Goal: Information Seeking & Learning: Learn about a topic

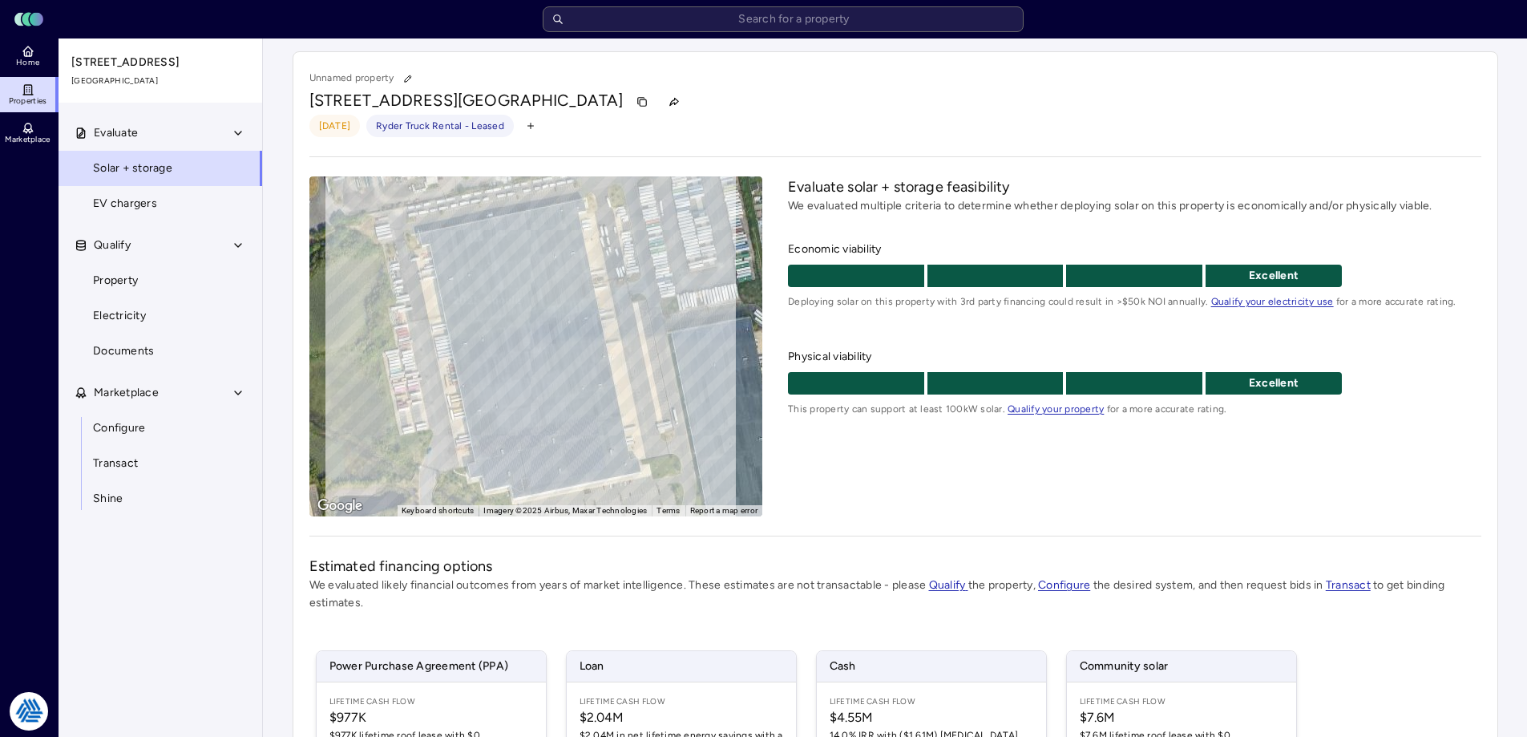
scroll to position [237, 0]
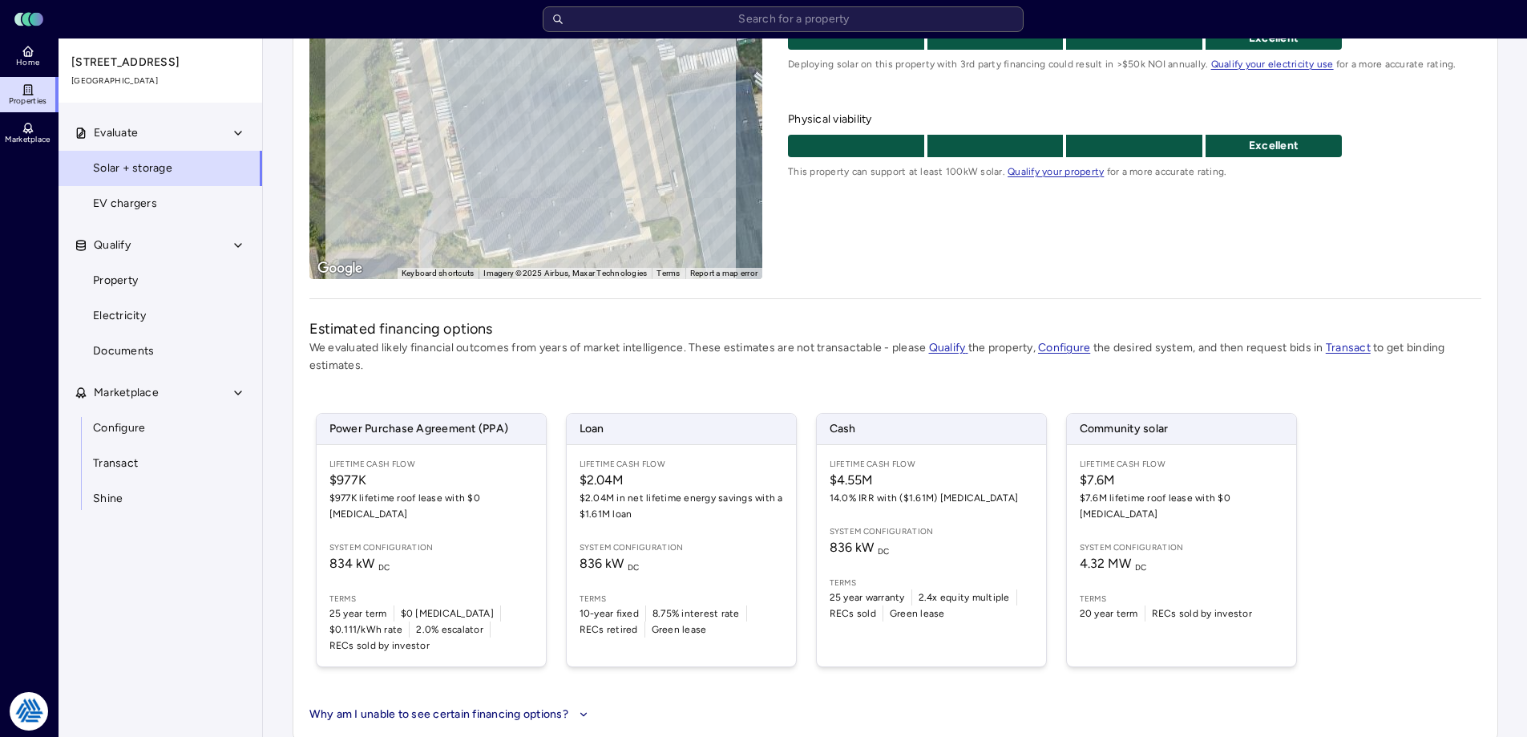
click at [19, 64] on span "Home" at bounding box center [27, 63] width 23 height 10
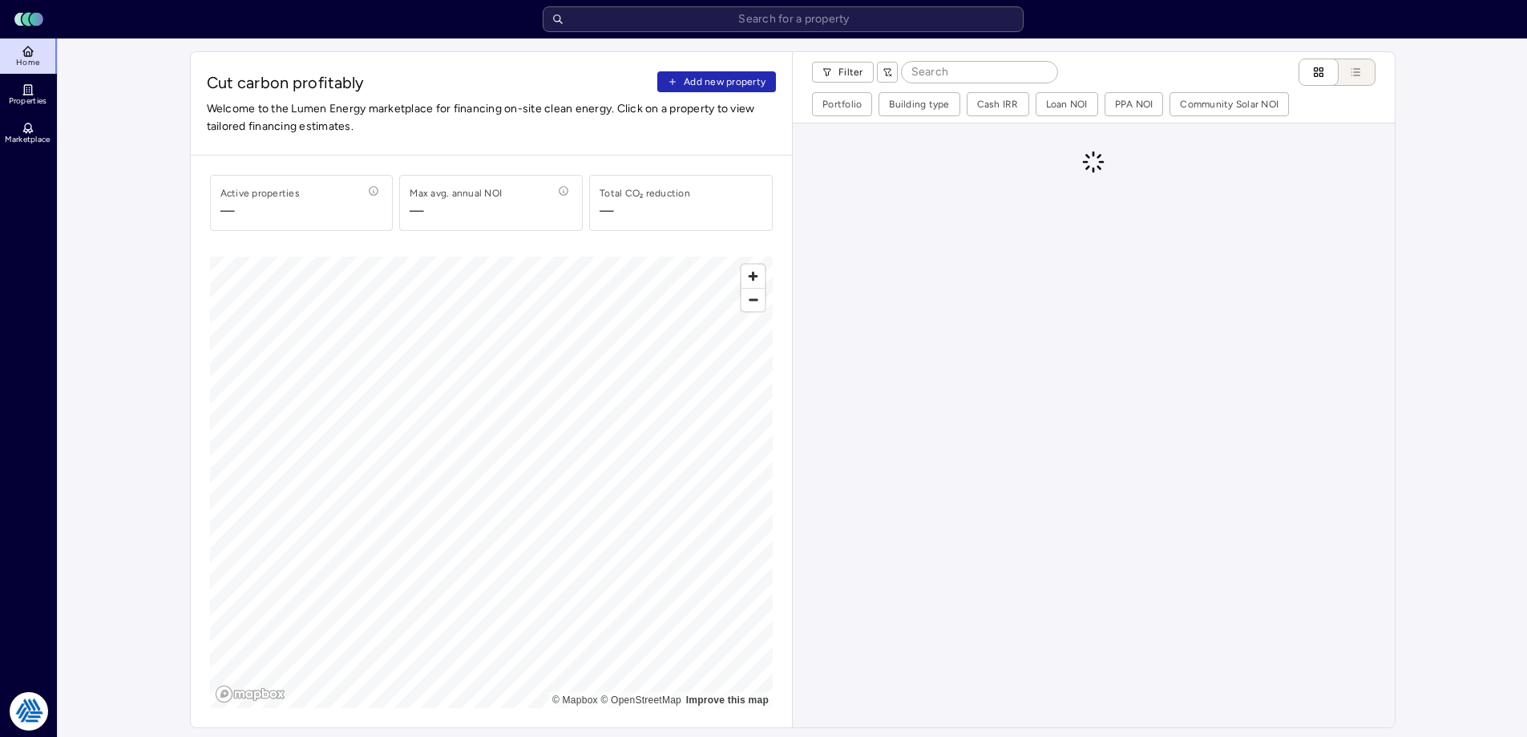
click at [38, 92] on link "Properties" at bounding box center [29, 94] width 59 height 35
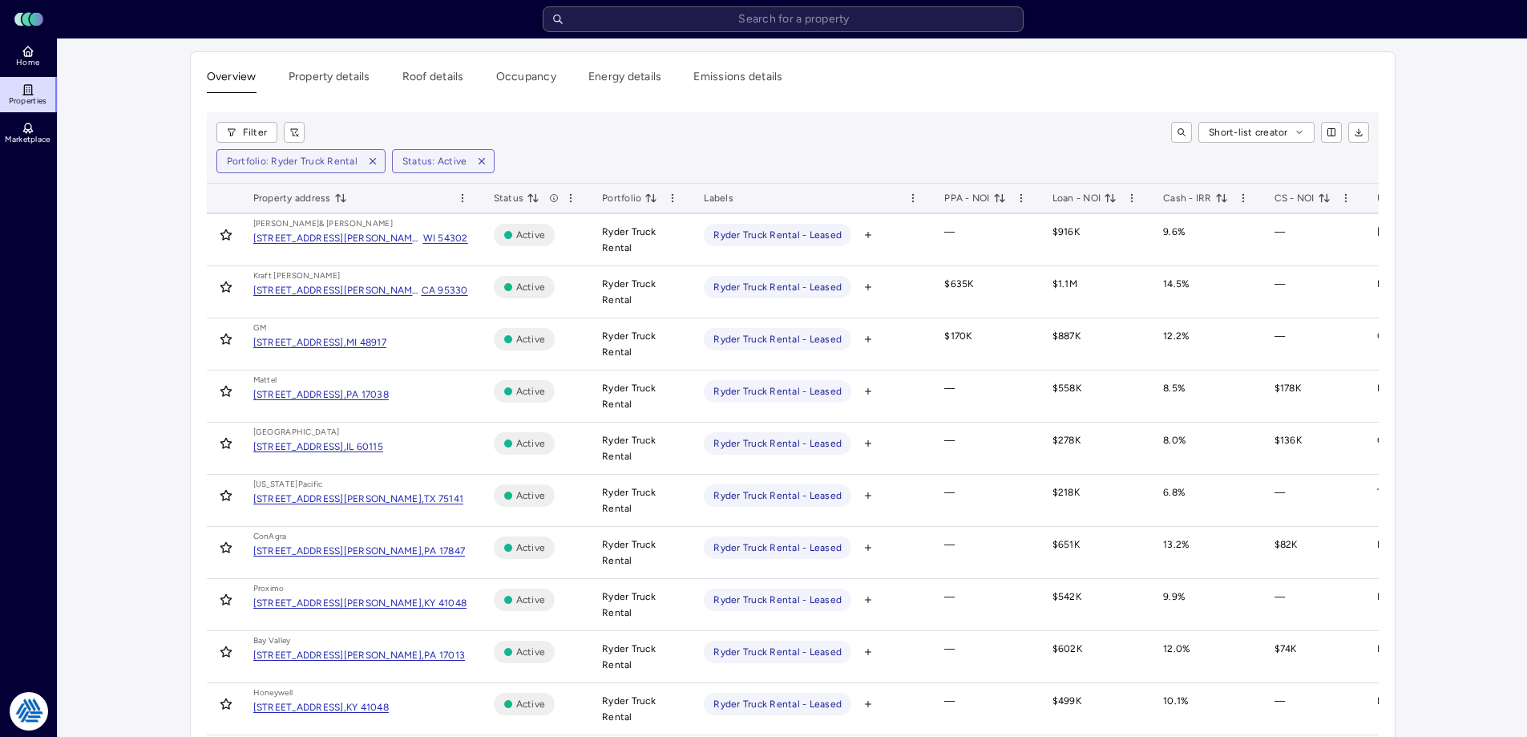
click at [370, 159] on icon "button" at bounding box center [373, 162] width 6 height 6
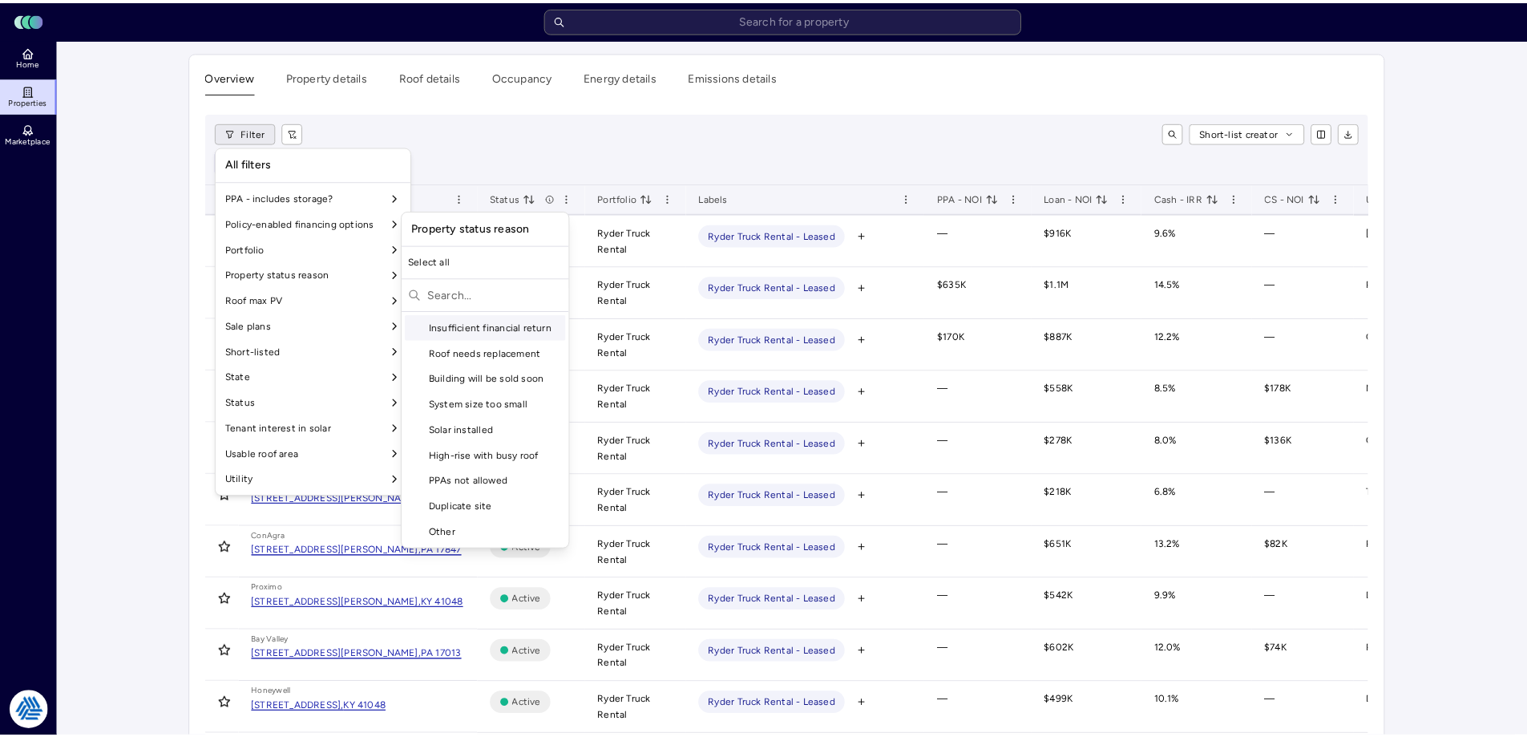
scroll to position [1334, 0]
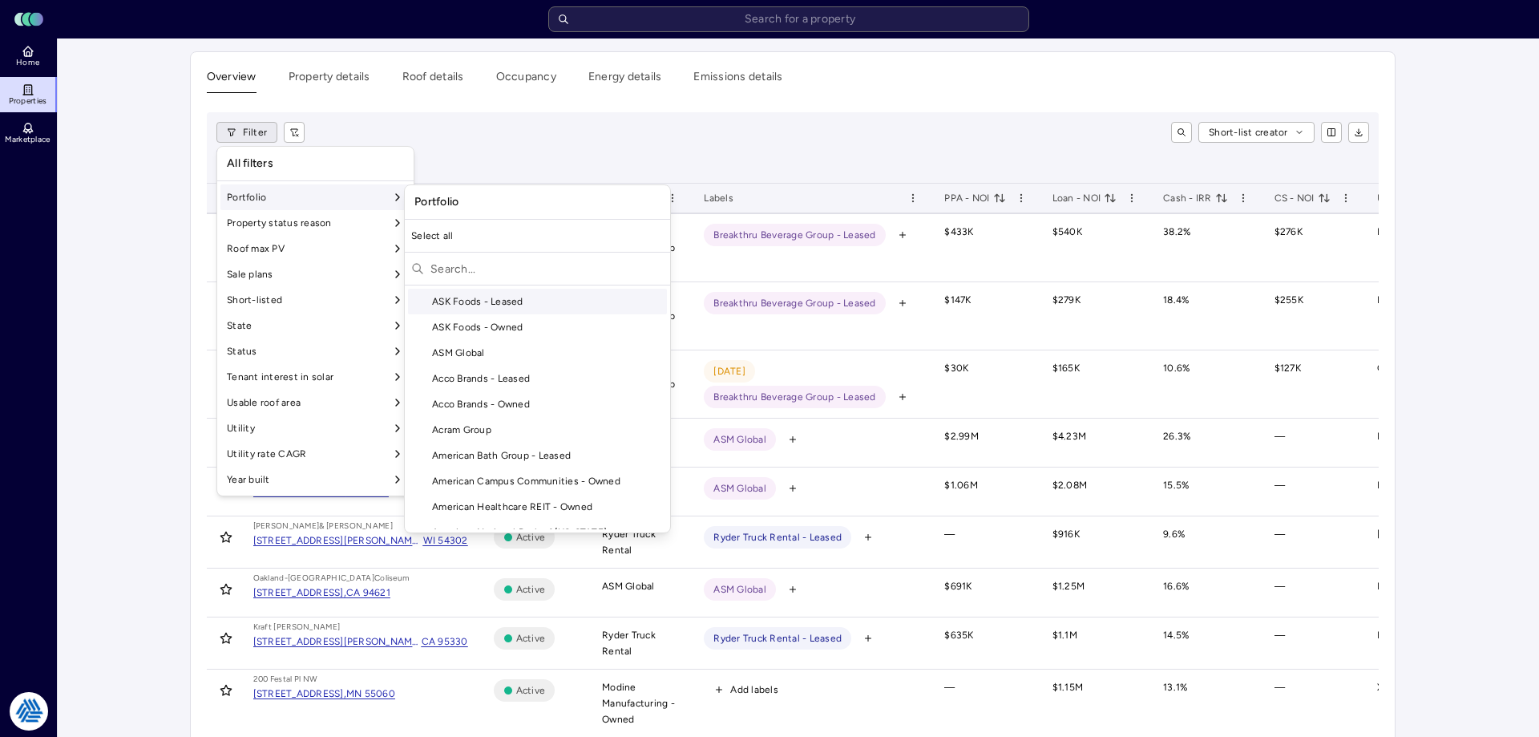
click at [484, 279] on input "text" at bounding box center [546, 269] width 233 height 26
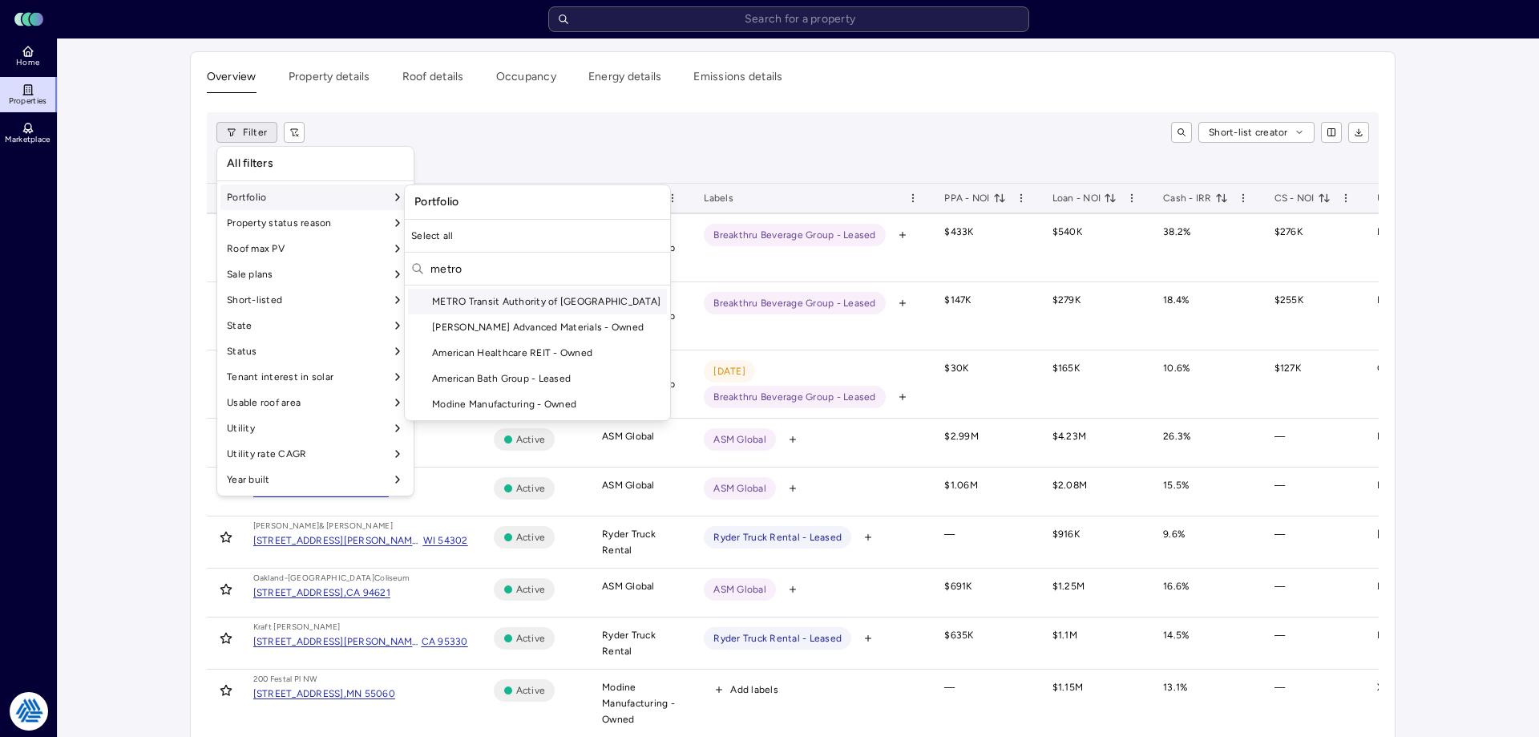
type input "metro"
click at [499, 297] on div "METRO Transit Authority of [GEOGRAPHIC_DATA]" at bounding box center [537, 302] width 259 height 26
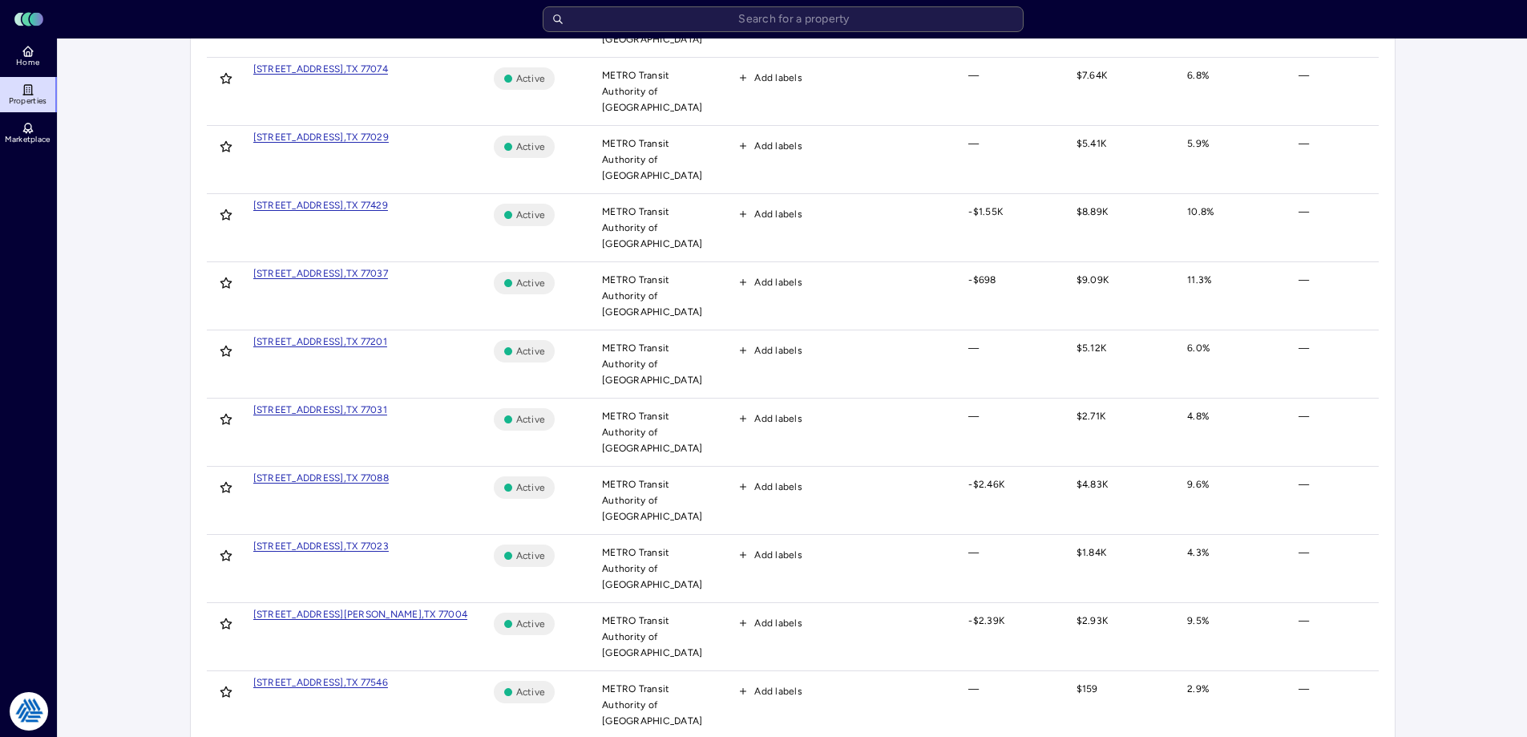
scroll to position [1267, 0]
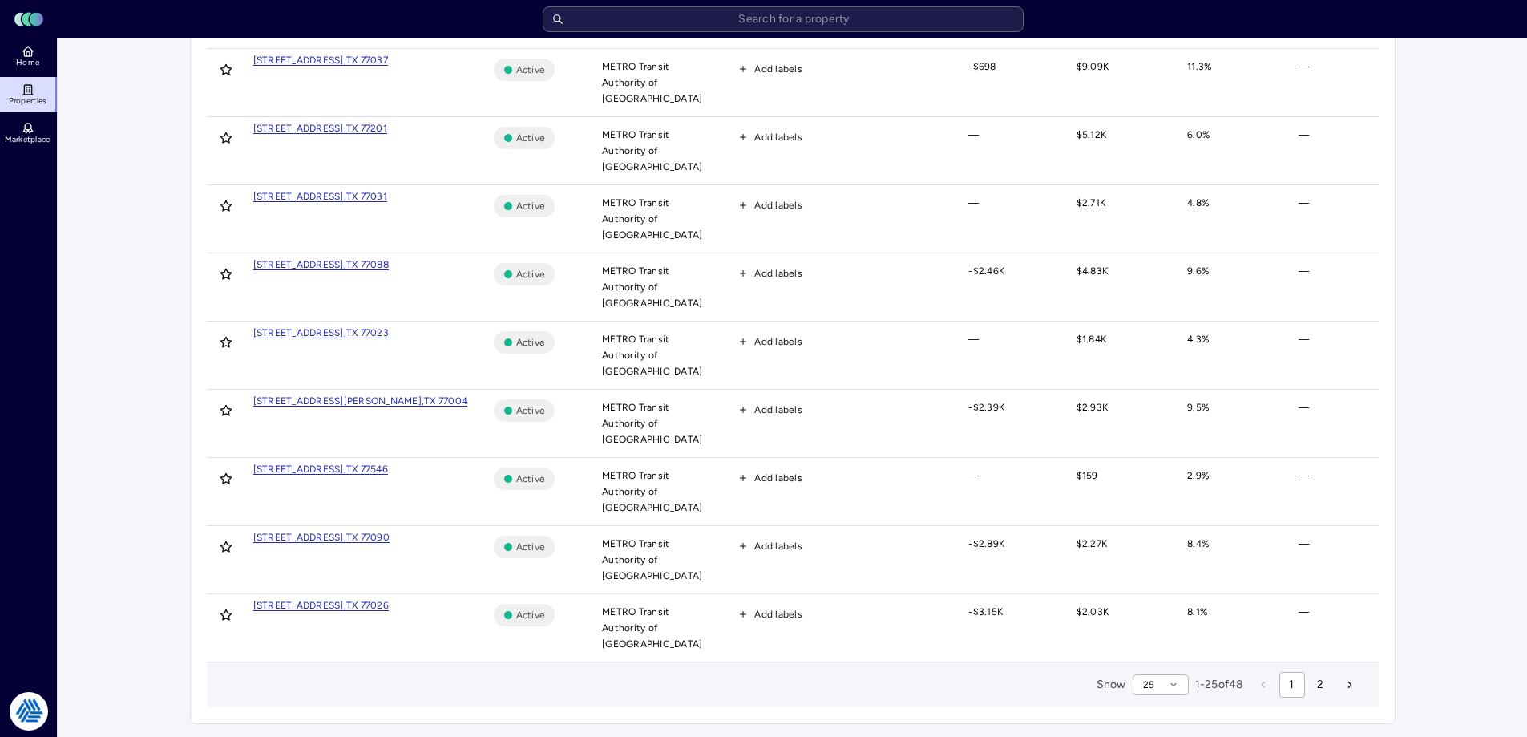
click at [1143, 688] on span "25" at bounding box center [1149, 685] width 12 height 16
click at [1151, 651] on div "100" at bounding box center [1155, 654] width 56 height 26
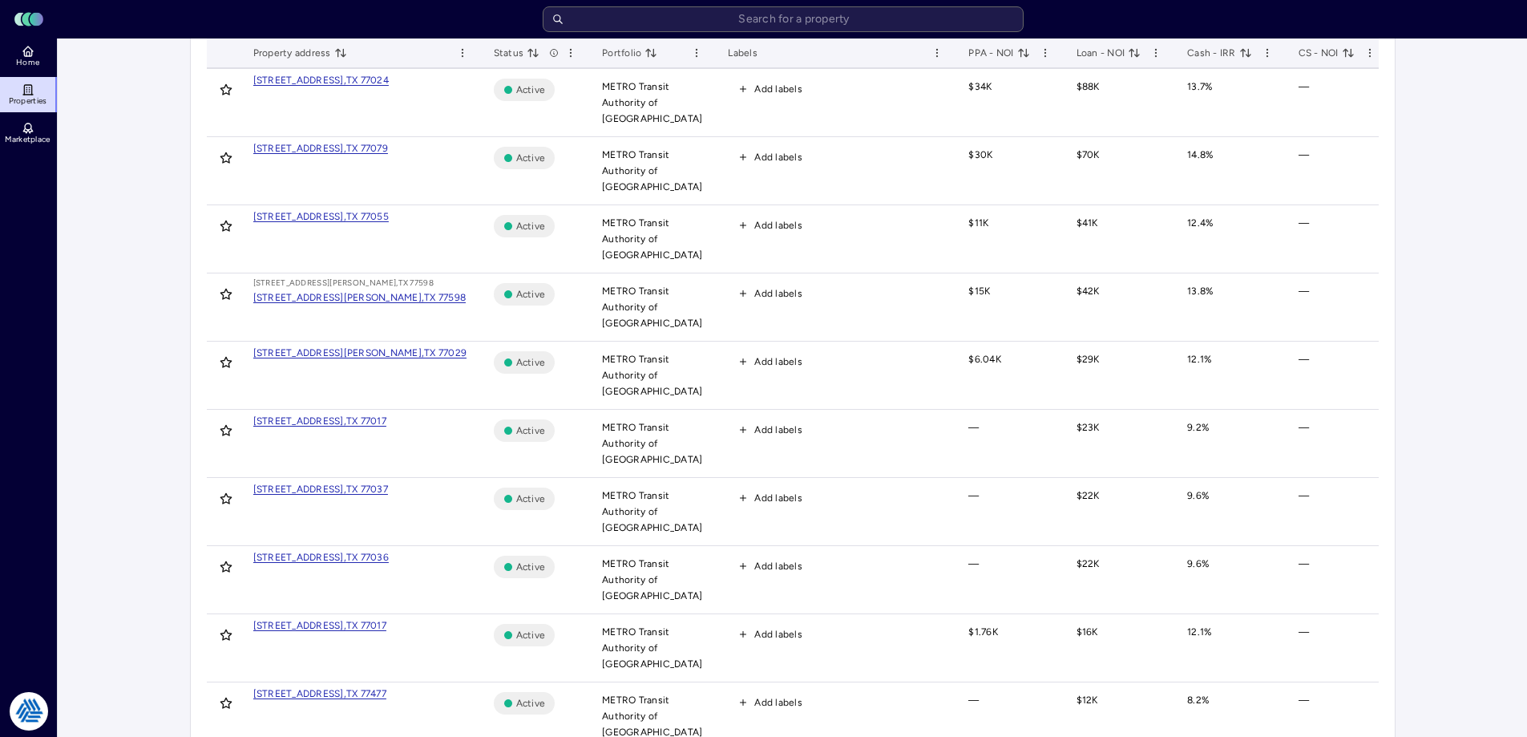
scroll to position [0, 0]
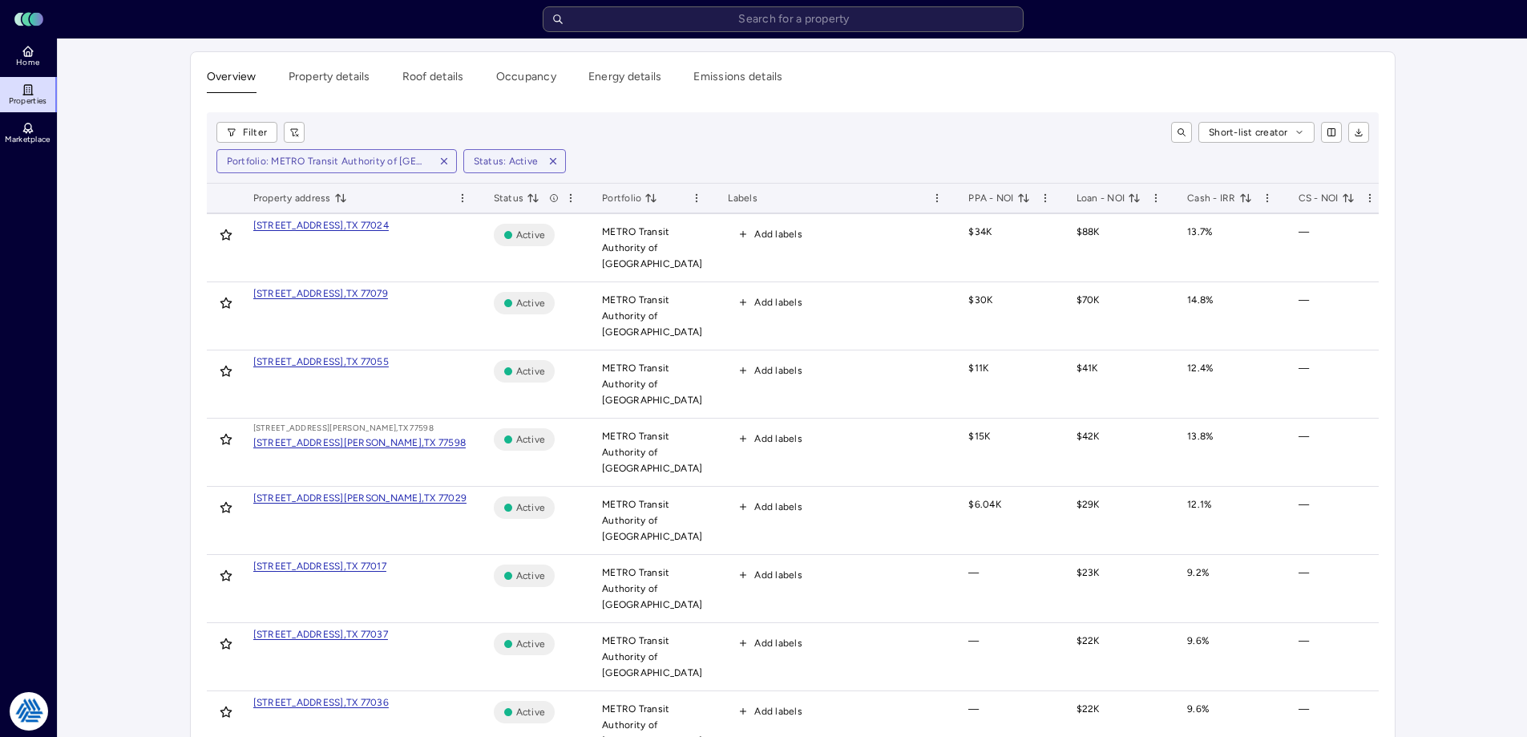
click at [1187, 195] on span "Cash - IRR" at bounding box center [1219, 198] width 65 height 16
click at [1026, 152] on div "Portfolio: METRO Transit Authority of [GEOGRAPHIC_DATA] Status: Active" at bounding box center [792, 161] width 1153 height 24
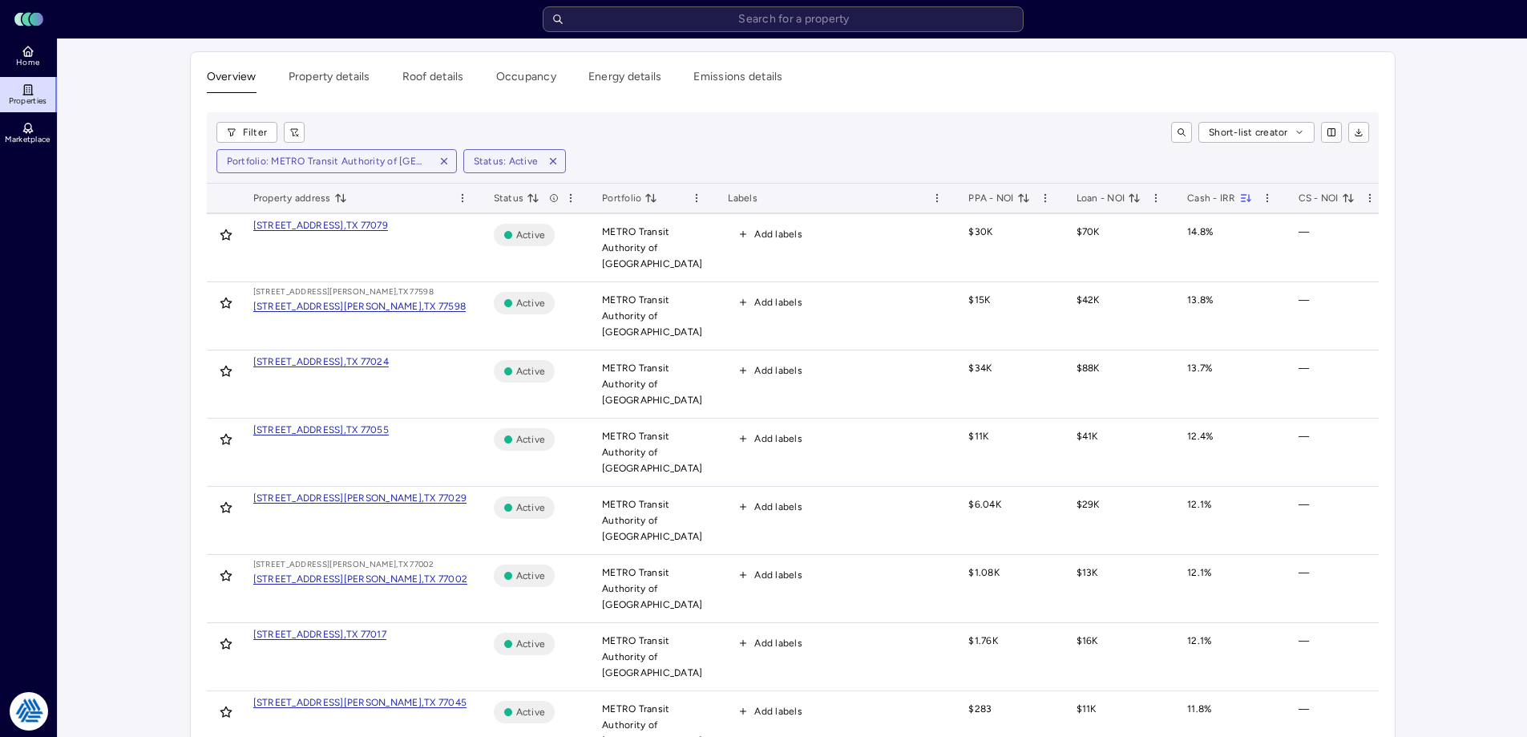
click at [1007, 135] on div "Short-list creator" at bounding box center [843, 132] width 1052 height 21
click at [346, 223] on div "[STREET_ADDRESS]," at bounding box center [299, 225] width 93 height 16
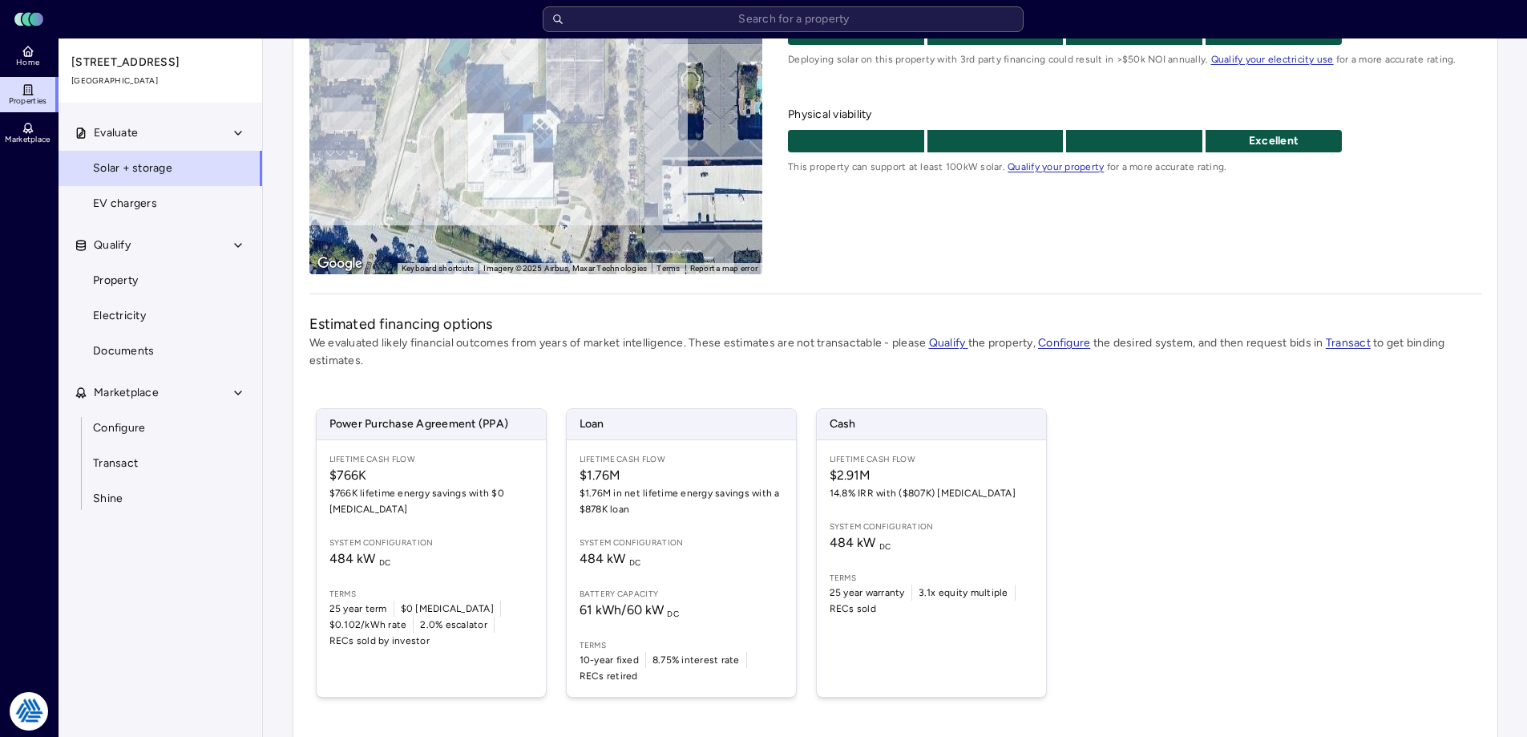
scroll to position [287, 0]
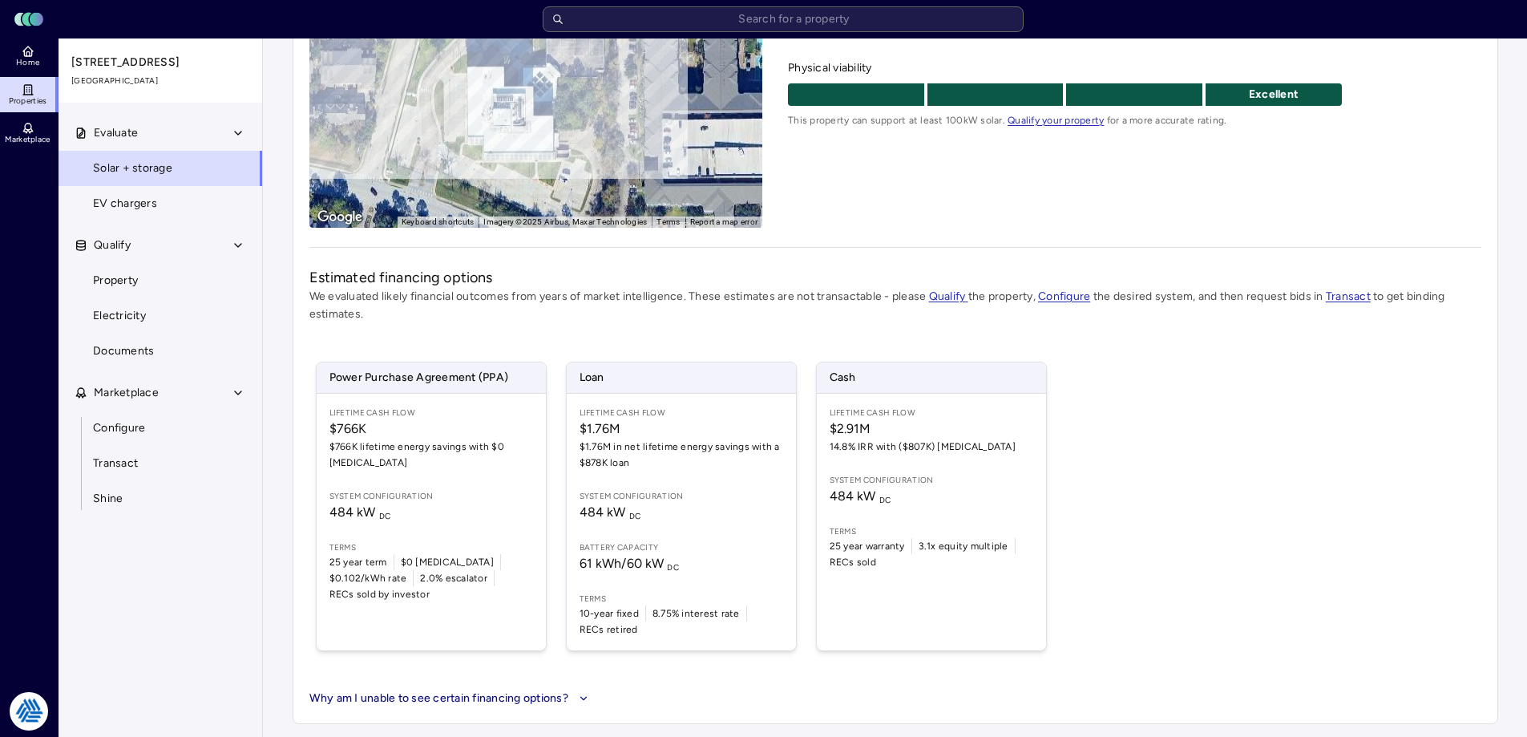
click at [1460, 404] on div "Power Purchase Agreement (PPA) Lifetime Cash Flow $766K $766K lifetime energy s…" at bounding box center [895, 506] width 1172 height 328
drag, startPoint x: 556, startPoint y: 31, endPoint x: 539, endPoint y: 59, distance: 32.5
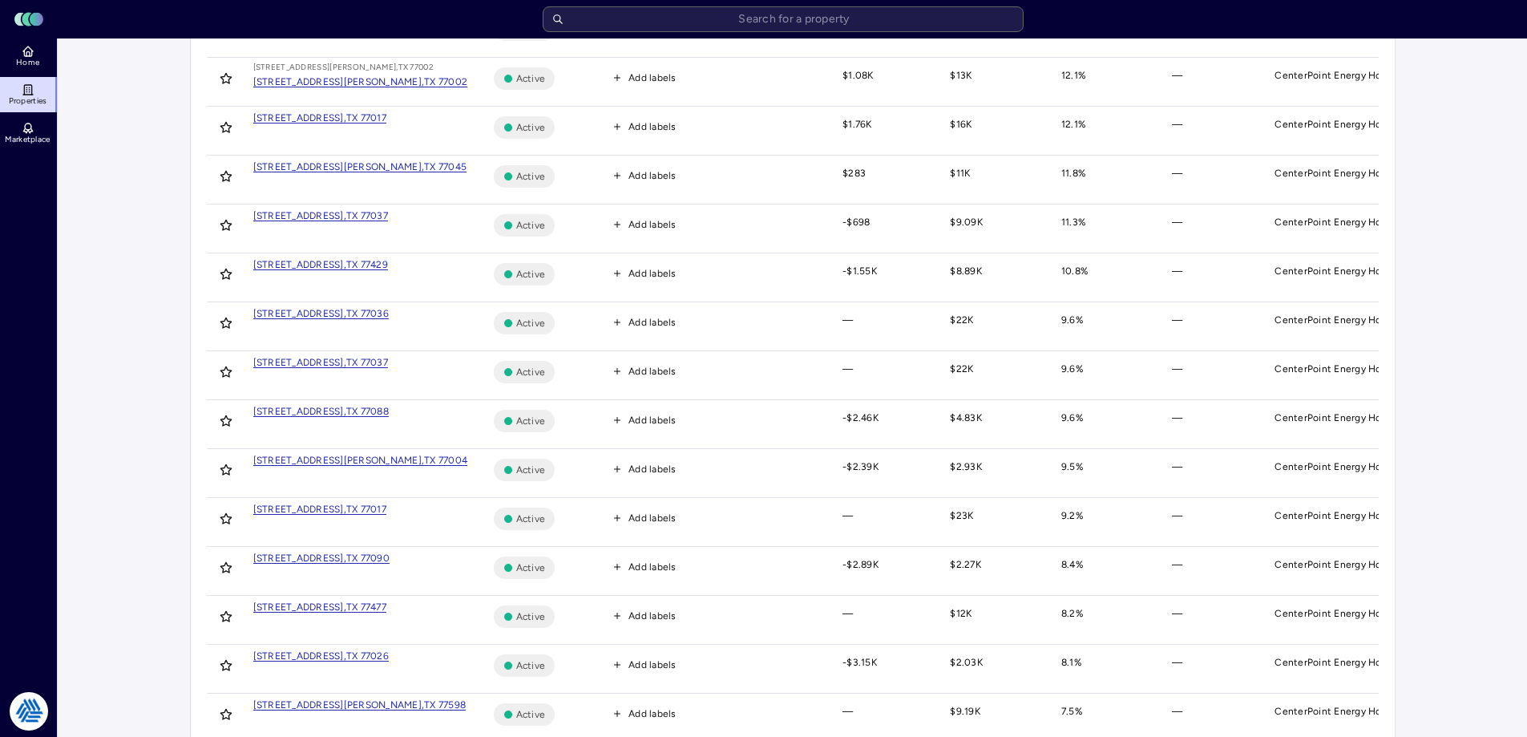
scroll to position [786, 0]
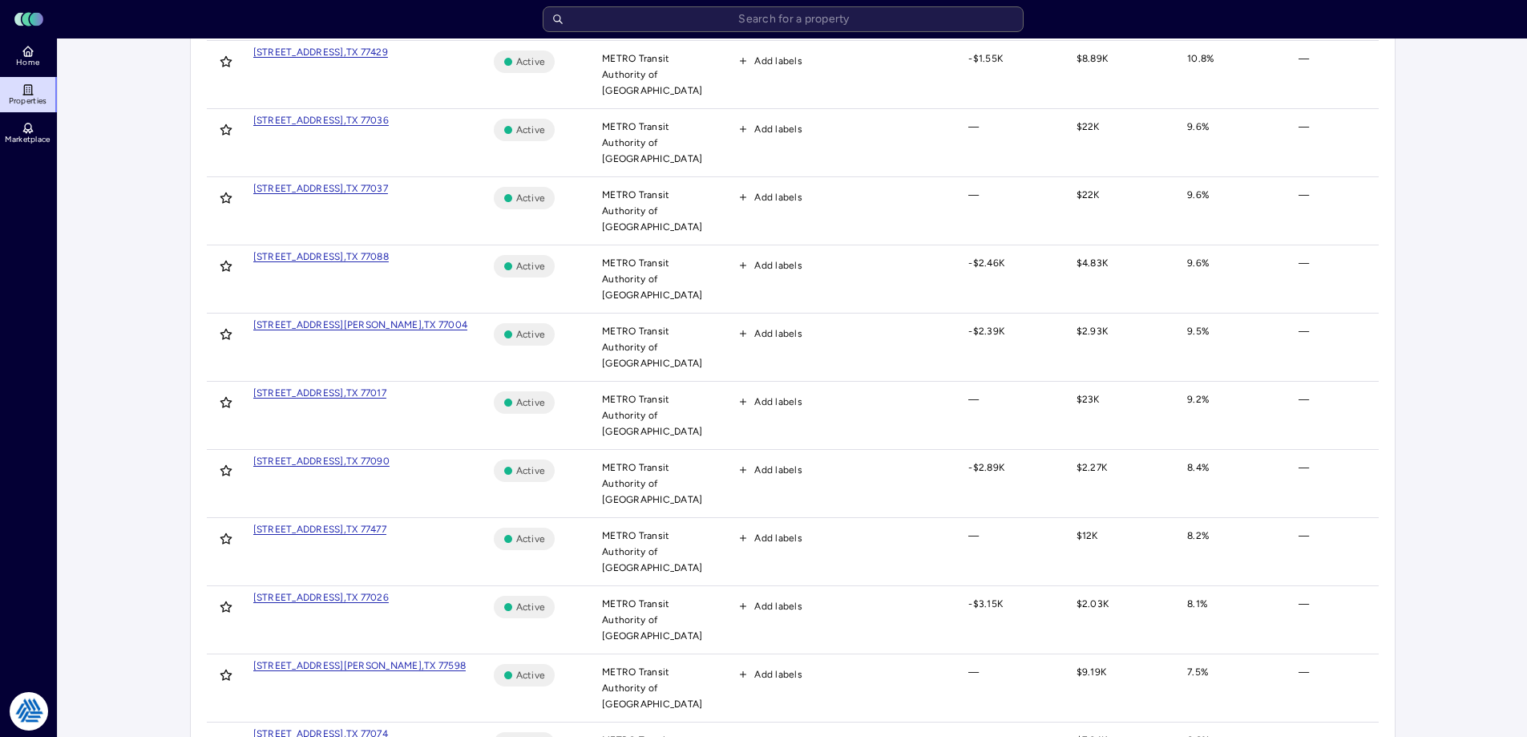
click at [1453, 270] on main "Overview Property details Roof details Occupancy Energy details Emissions detai…" at bounding box center [792, 229] width 1469 height 1954
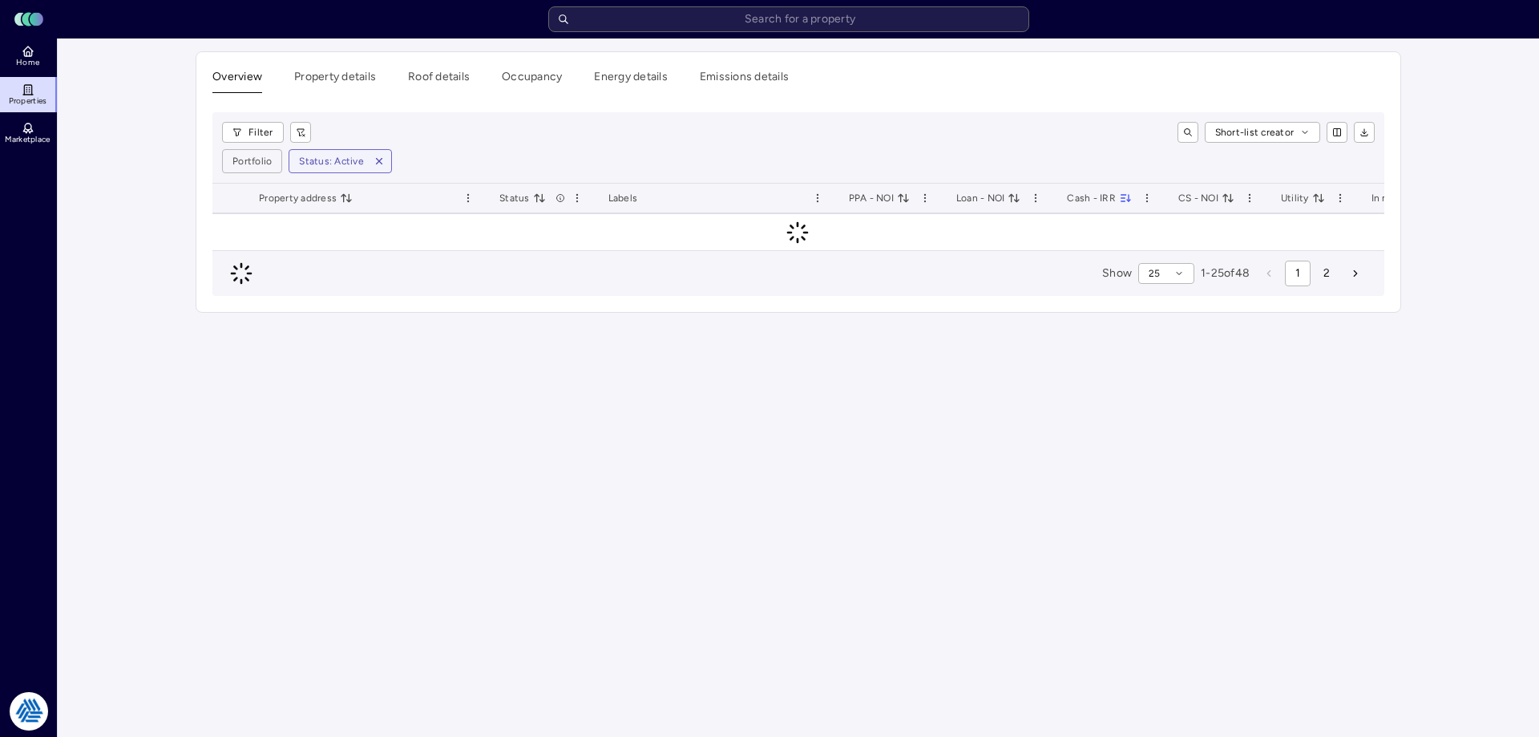
click at [161, 192] on main "Overview Property details Roof details Occupancy Energy details Emissions detai…" at bounding box center [798, 387] width 1481 height 698
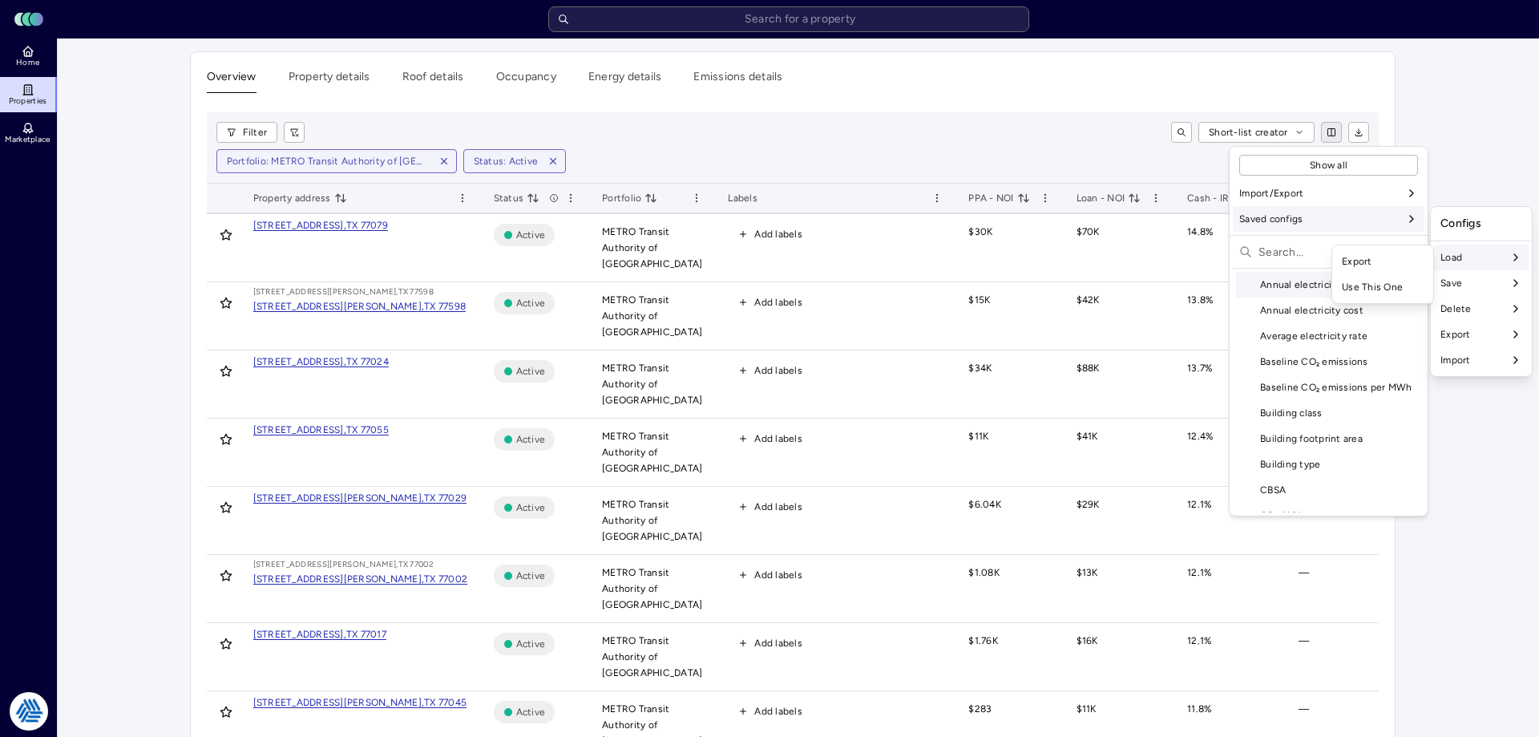
click at [1362, 296] on div "Use This One" at bounding box center [1383, 287] width 95 height 26
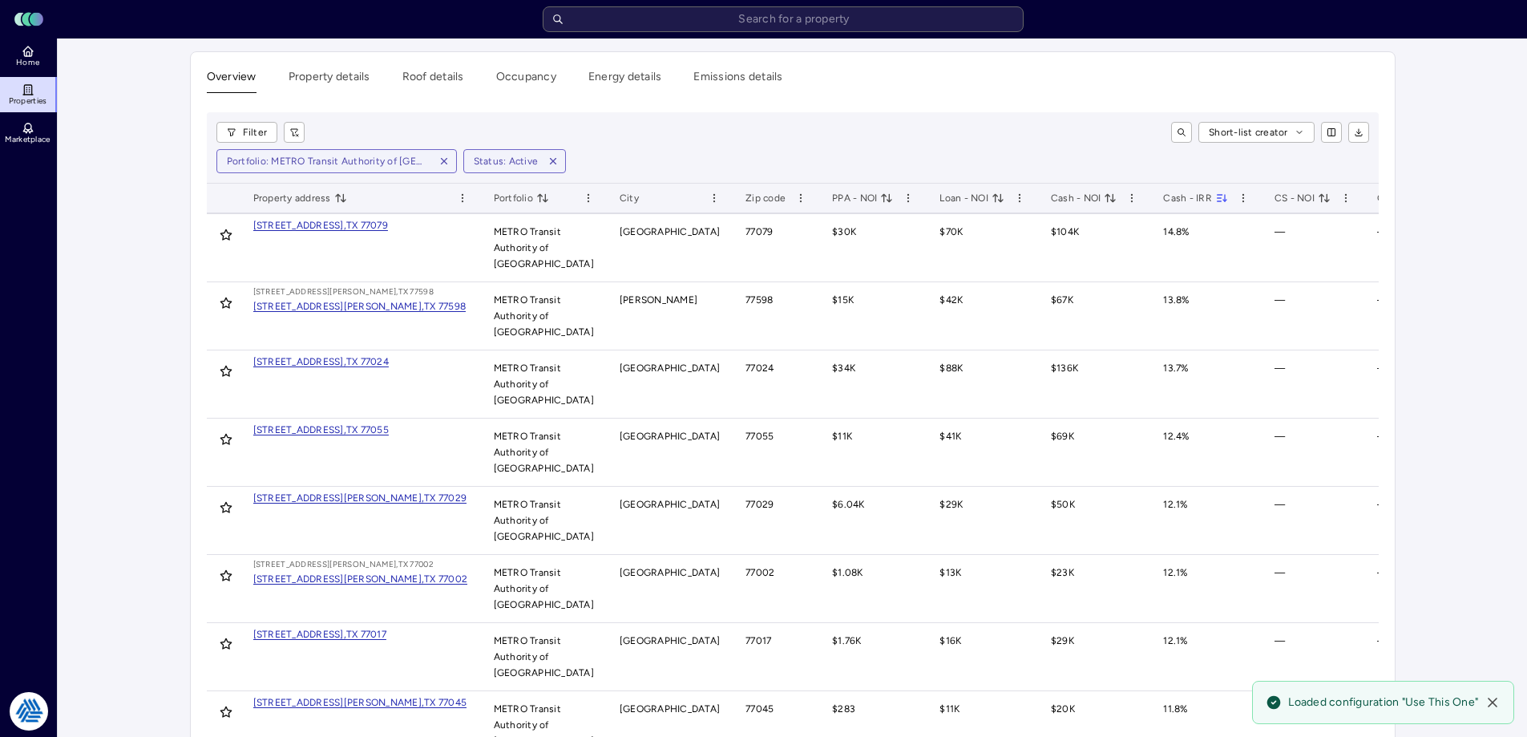
click at [827, 139] on div "Short-list creator" at bounding box center [843, 132] width 1052 height 21
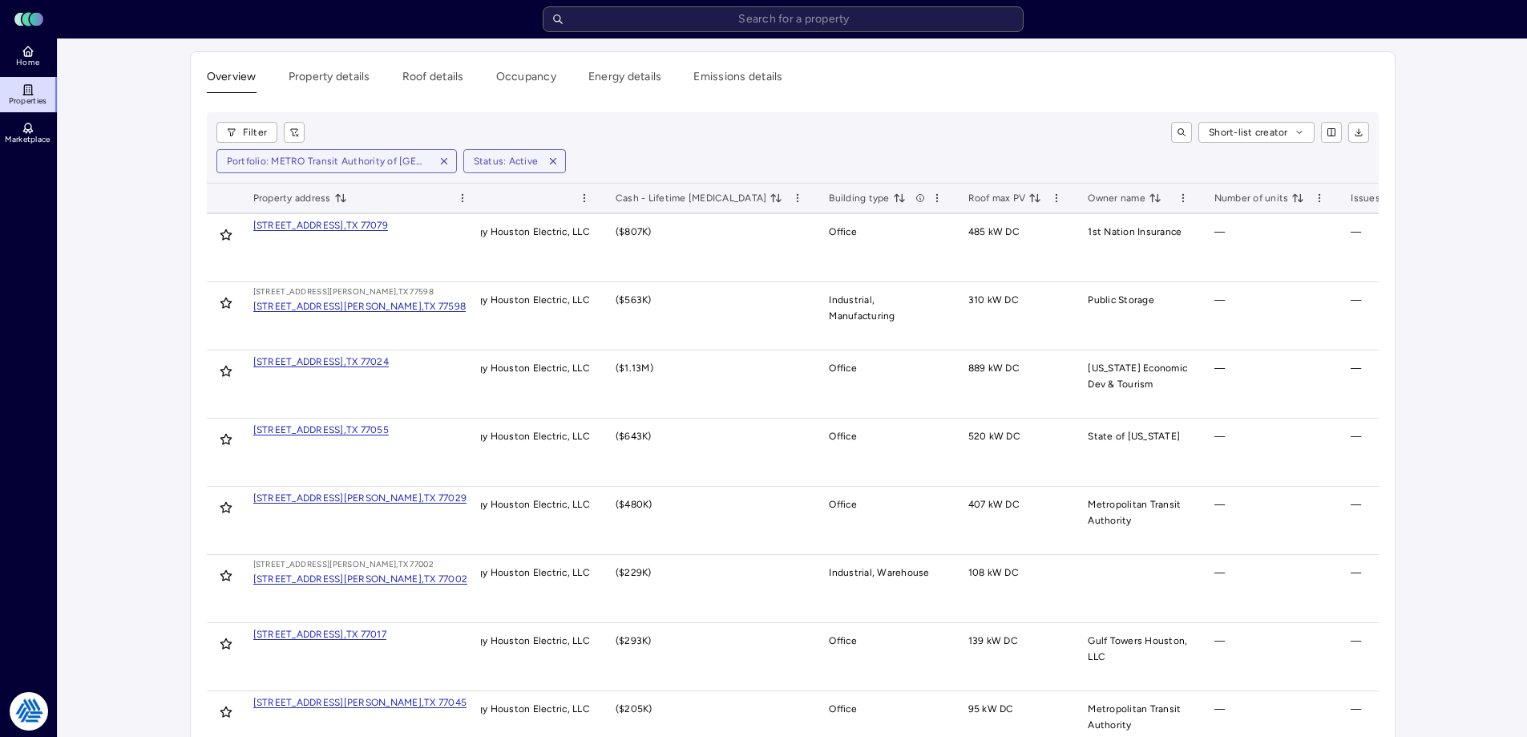
click at [346, 361] on div "[STREET_ADDRESS]," at bounding box center [299, 362] width 93 height 16
